Goal: Find specific fact: Find specific fact

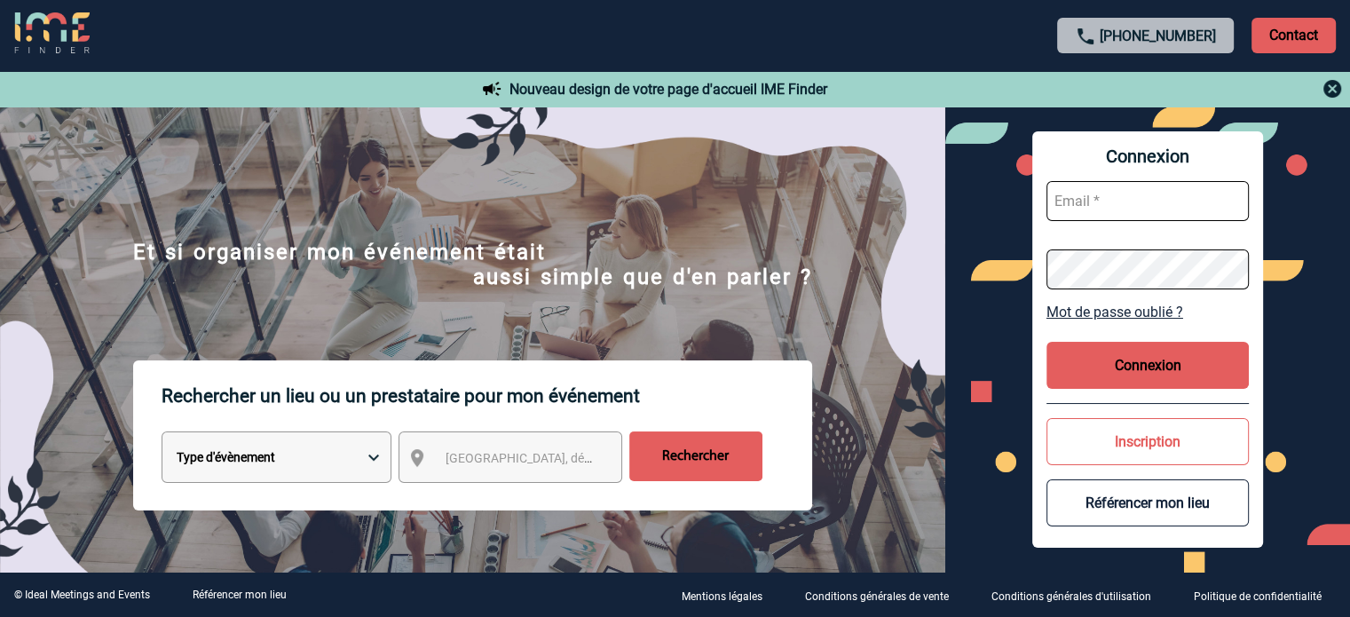
type input "[EMAIL_ADDRESS][DOMAIN_NAME]"
click at [1133, 371] on button "Connexion" at bounding box center [1148, 365] width 202 height 47
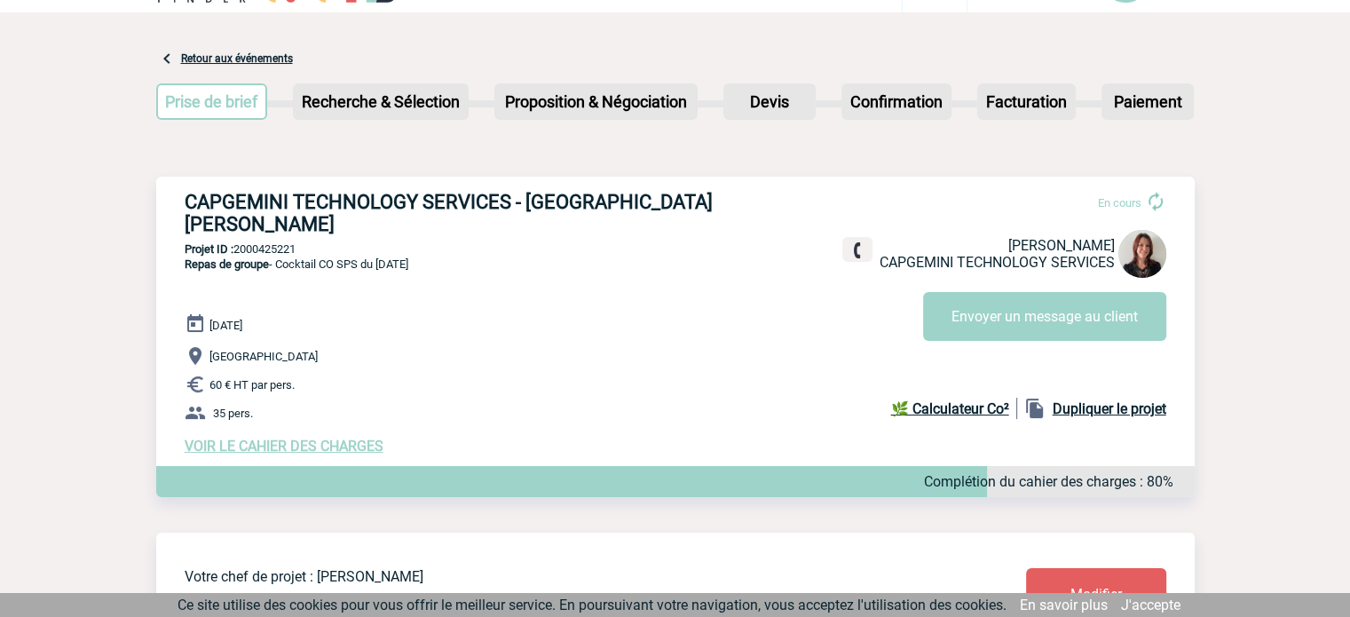
scroll to position [89, 0]
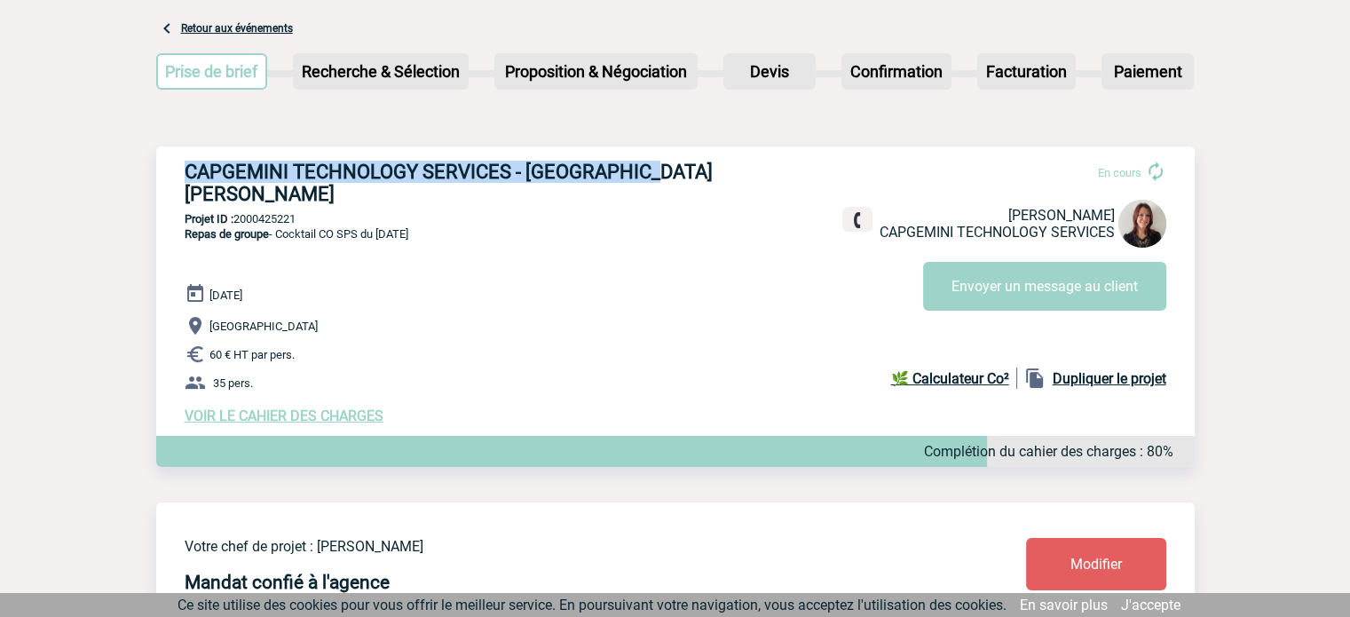
drag, startPoint x: 184, startPoint y: 168, endPoint x: 704, endPoint y: 148, distance: 520.7
click at [704, 148] on div "CAPGEMINI TECHNOLOGY SERVICES - Roxane MAZET En cours Roxane MAZET CAPGEMINI TE…" at bounding box center [675, 292] width 1039 height 292
copy h3 "CAPGEMINI TECHNOLOGY SERVICES - Roxane MAZET"
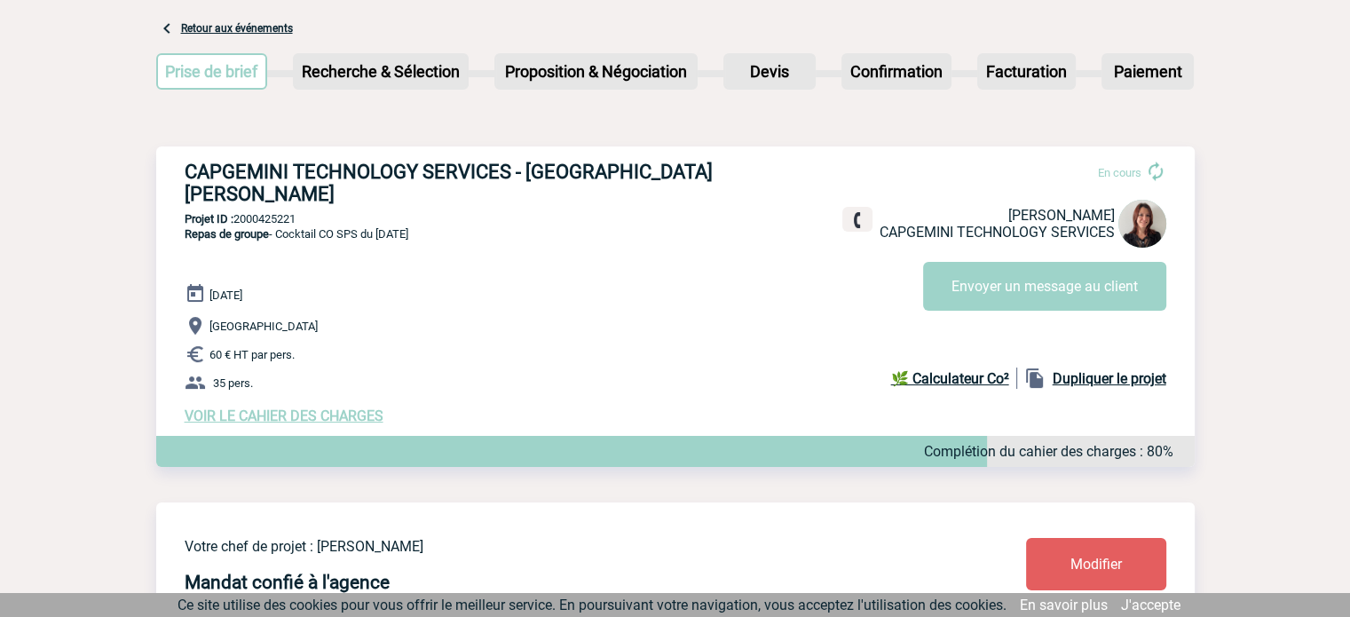
click at [359, 212] on p "Projet ID : 2000425221" at bounding box center [675, 218] width 1039 height 13
click at [278, 227] on span "Repas de groupe - Cocktail CO SPS du 23/09/2025" at bounding box center [297, 233] width 224 height 13
drag, startPoint x: 182, startPoint y: 212, endPoint x: 444, endPoint y: 226, distance: 262.3
click at [444, 226] on div "CAPGEMINI TECHNOLOGY SERVICES - Roxane MAZET En cours Roxane MAZET CAPGEMINI TE…" at bounding box center [675, 292] width 1039 height 292
copy span "Repas de groupe - Cocktail CO SPS du 23/09/2025"
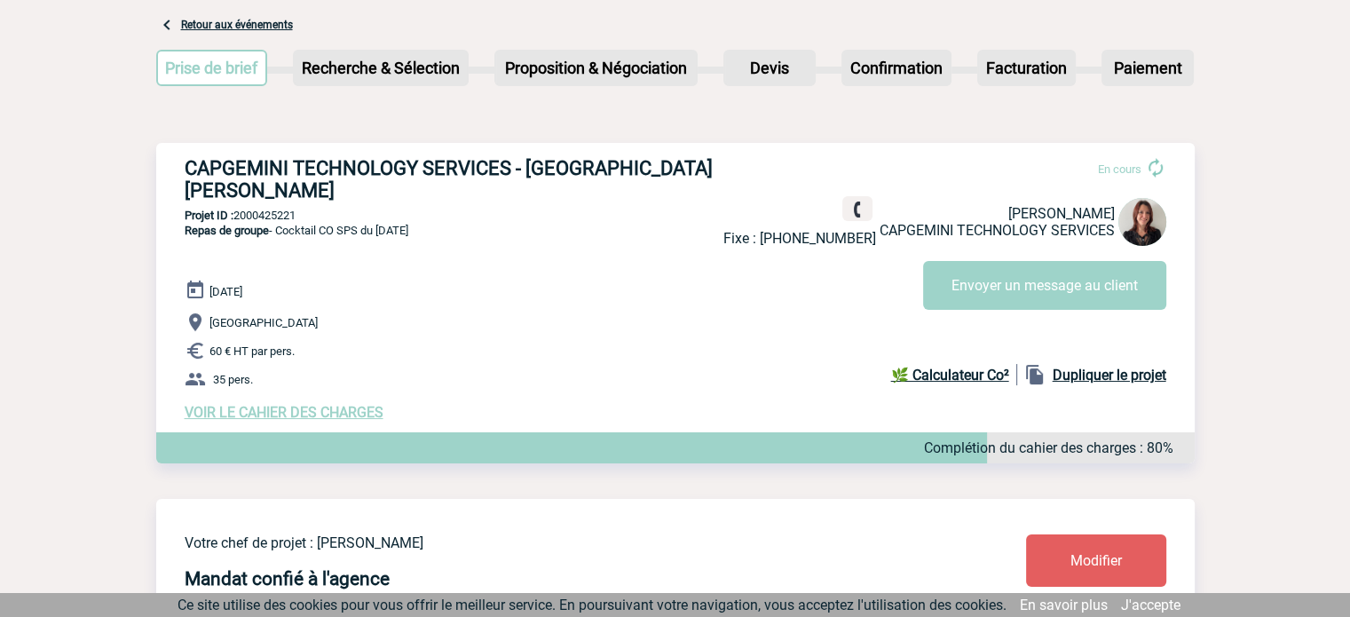
scroll to position [0, 0]
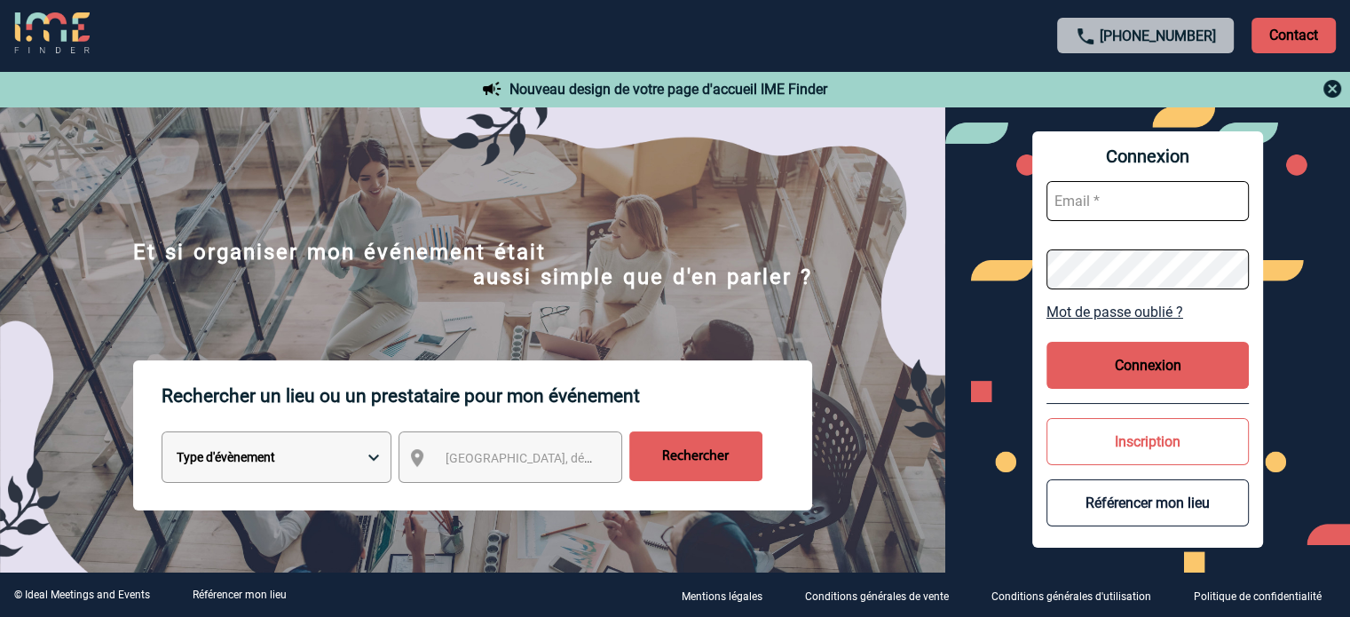
type input "cleborgne@ime-groupe.com"
click at [1170, 380] on button "Connexion" at bounding box center [1148, 365] width 202 height 47
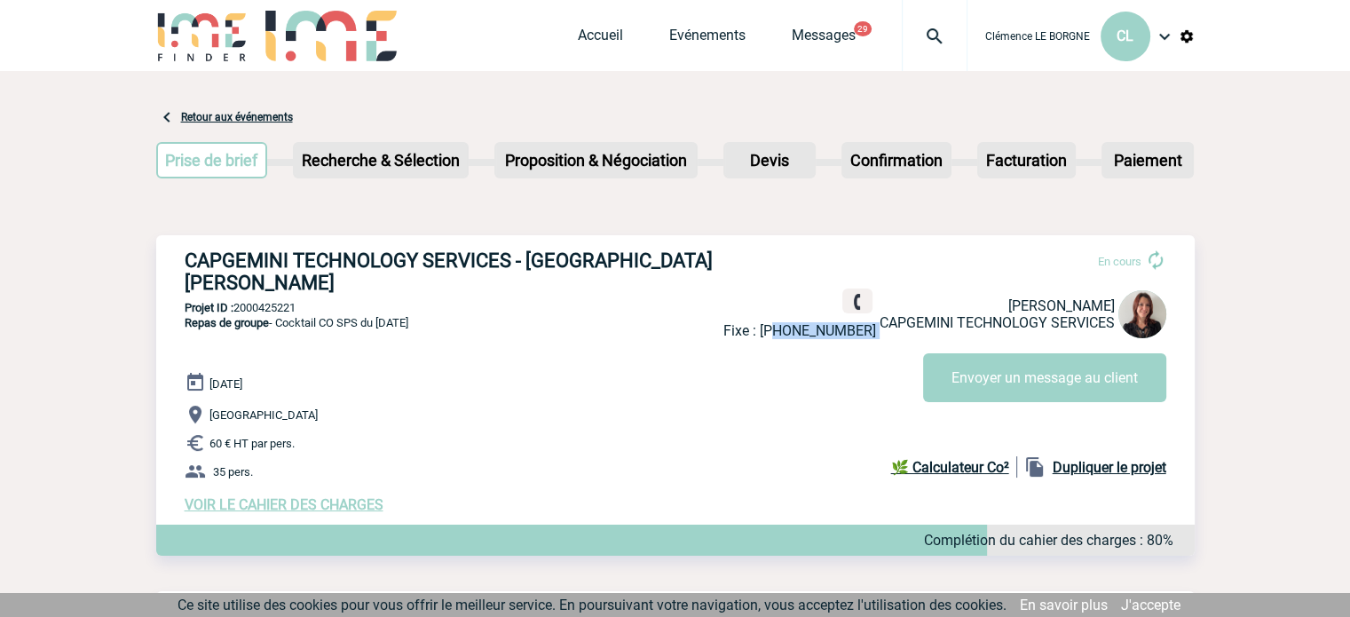
drag, startPoint x: 875, startPoint y: 333, endPoint x: 796, endPoint y: 337, distance: 79.1
click at [796, 337] on div "Fixe : +33533493647 Roxane MAZET CAPGEMINI TECHNOLOGY SERVICES" at bounding box center [945, 314] width 443 height 51
copy div "3533493647"
click at [304, 301] on p "Projet ID : 2000425221" at bounding box center [675, 307] width 1039 height 13
drag, startPoint x: 304, startPoint y: 290, endPoint x: 278, endPoint y: 288, distance: 25.9
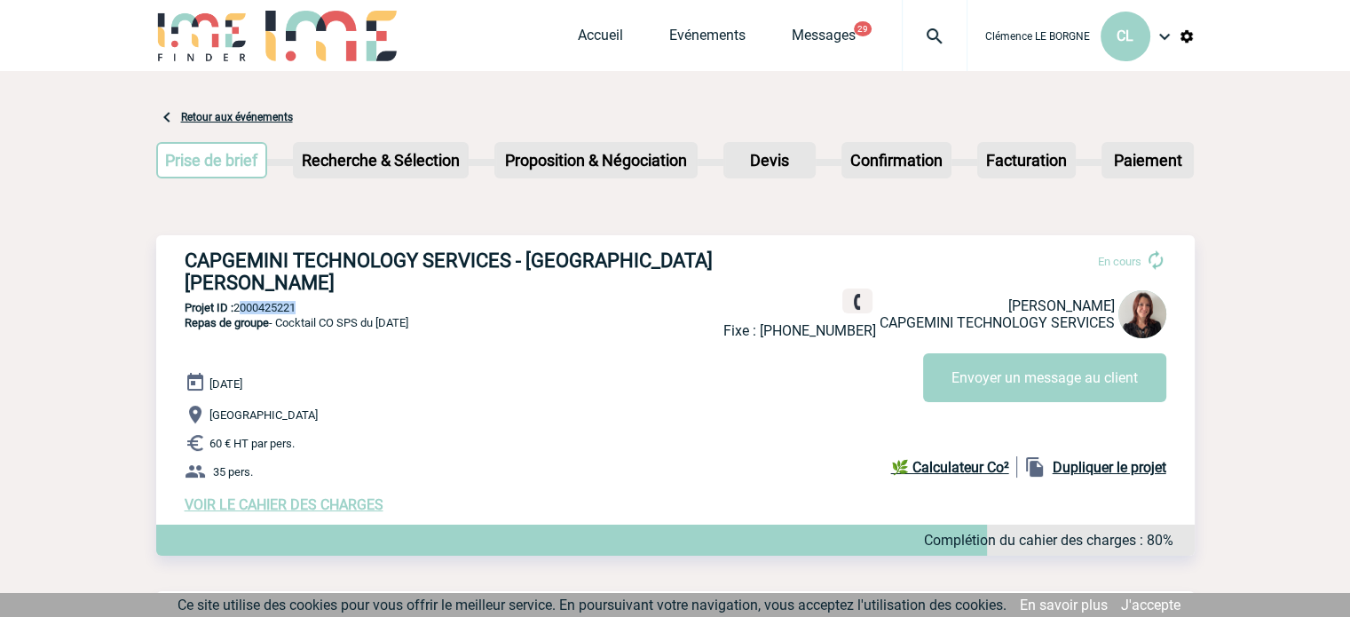
click at [278, 301] on p "Projet ID : 2000425221" at bounding box center [675, 307] width 1039 height 13
click at [311, 301] on p "Projet ID : 2000425221" at bounding box center [675, 307] width 1039 height 13
copy div "2000425221"
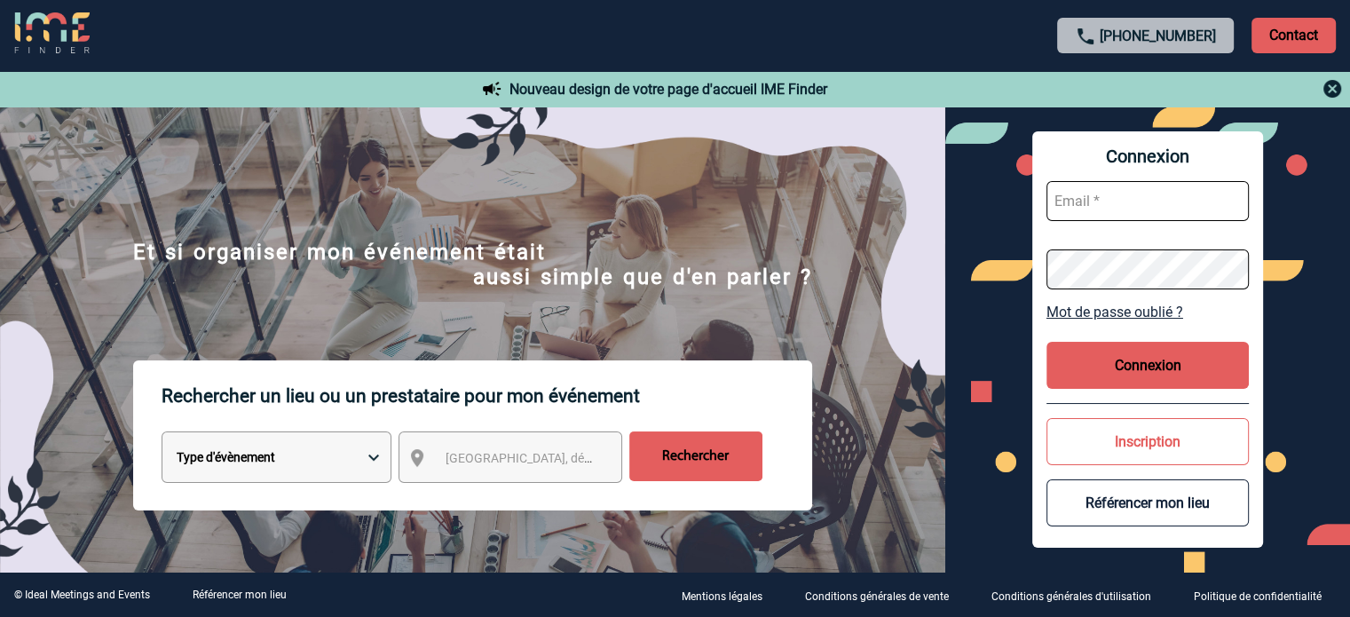
type input "[EMAIL_ADDRESS][DOMAIN_NAME]"
click at [1158, 384] on button "Connexion" at bounding box center [1148, 365] width 202 height 47
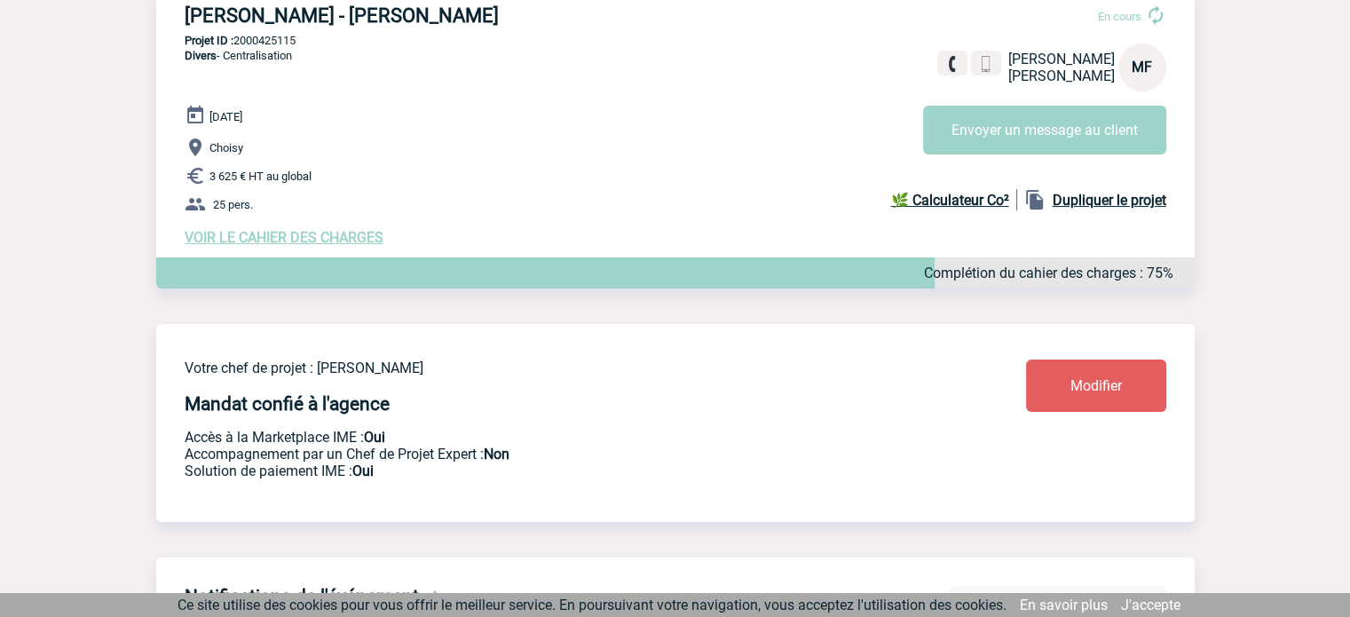
scroll to position [89, 0]
